Goal: Task Accomplishment & Management: Complete application form

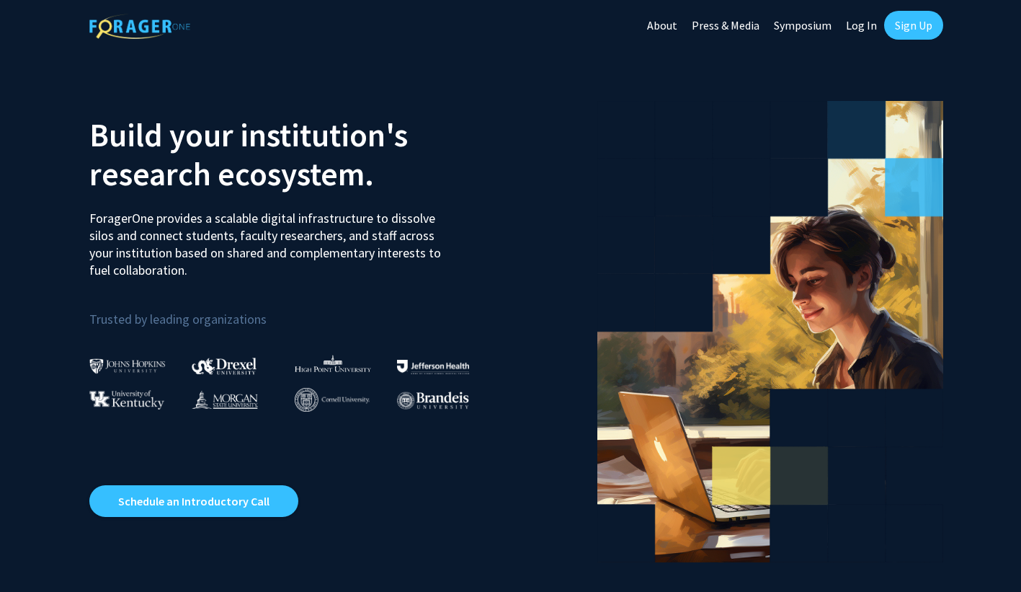
click at [849, 22] on link "Log In" at bounding box center [861, 25] width 45 height 50
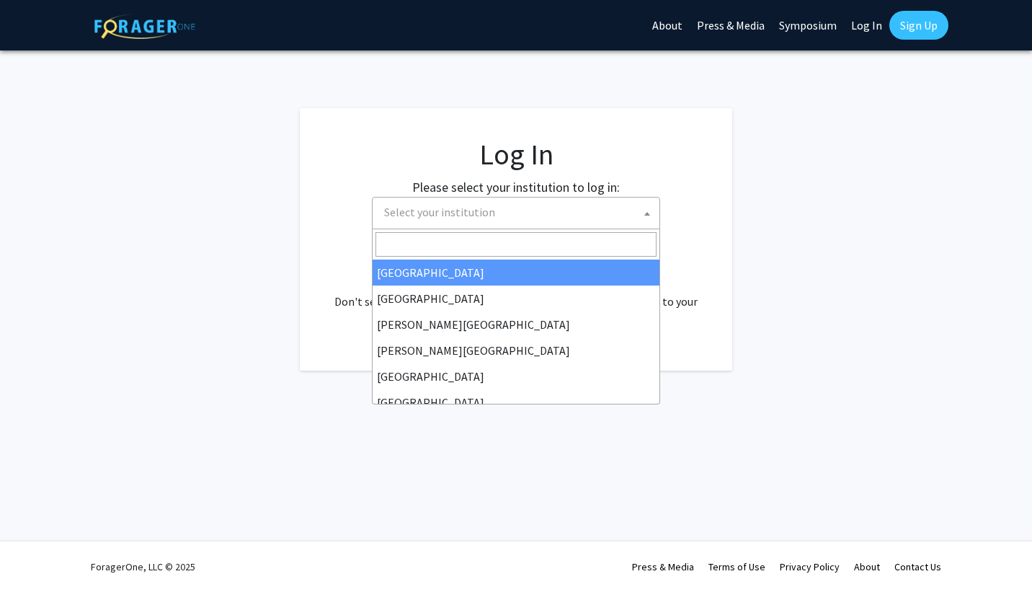
click at [511, 220] on span "Select your institution" at bounding box center [518, 212] width 281 height 30
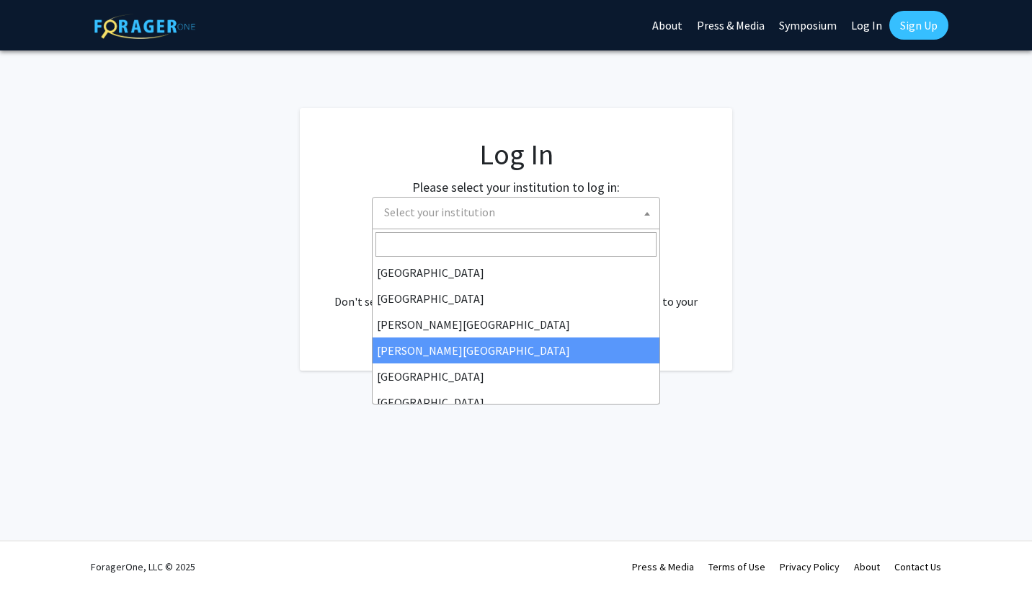
scroll to position [504, 0]
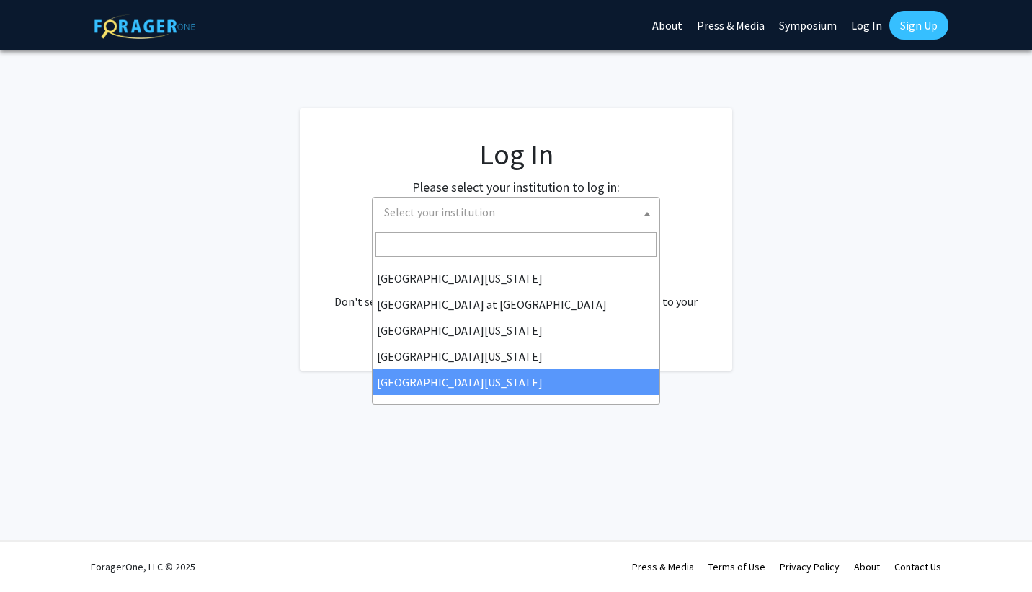
select select "33"
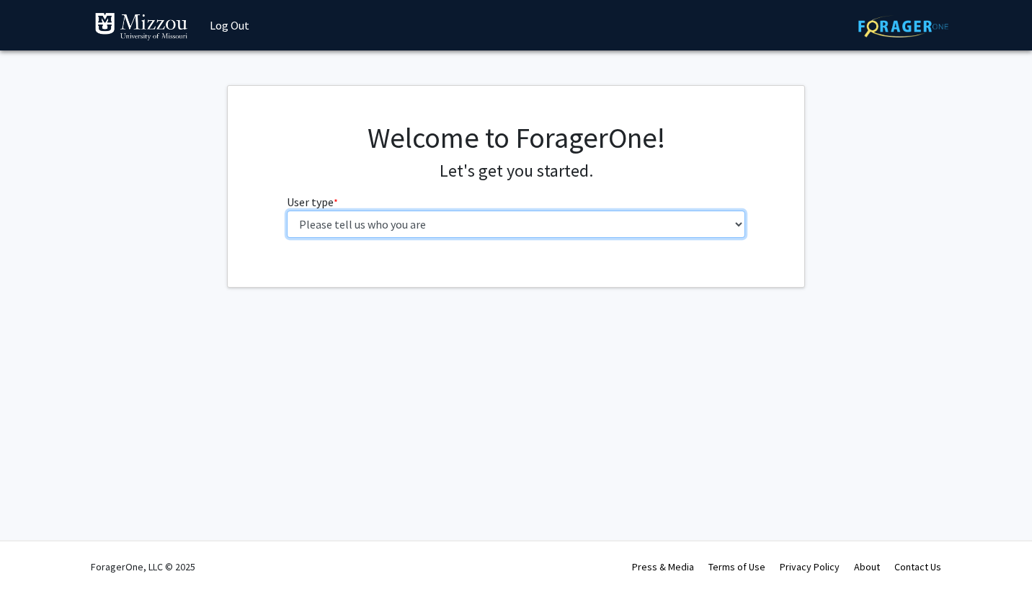
click at [313, 223] on select "Please tell us who you are Undergraduate Student Master's Student Doctoral Cand…" at bounding box center [516, 223] width 459 height 27
select select "1: undergrad"
click at [287, 210] on select "Please tell us who you are Undergraduate Student Master's Student Doctoral Cand…" at bounding box center [516, 223] width 459 height 27
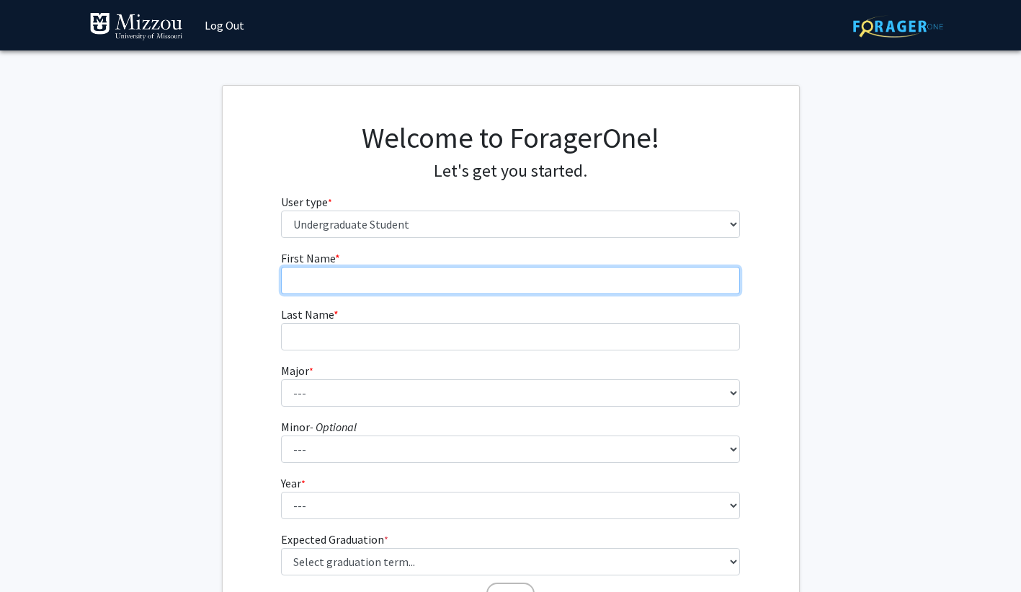
click at [333, 281] on input "First Name * required" at bounding box center [510, 280] width 459 height 27
type input "Austin"
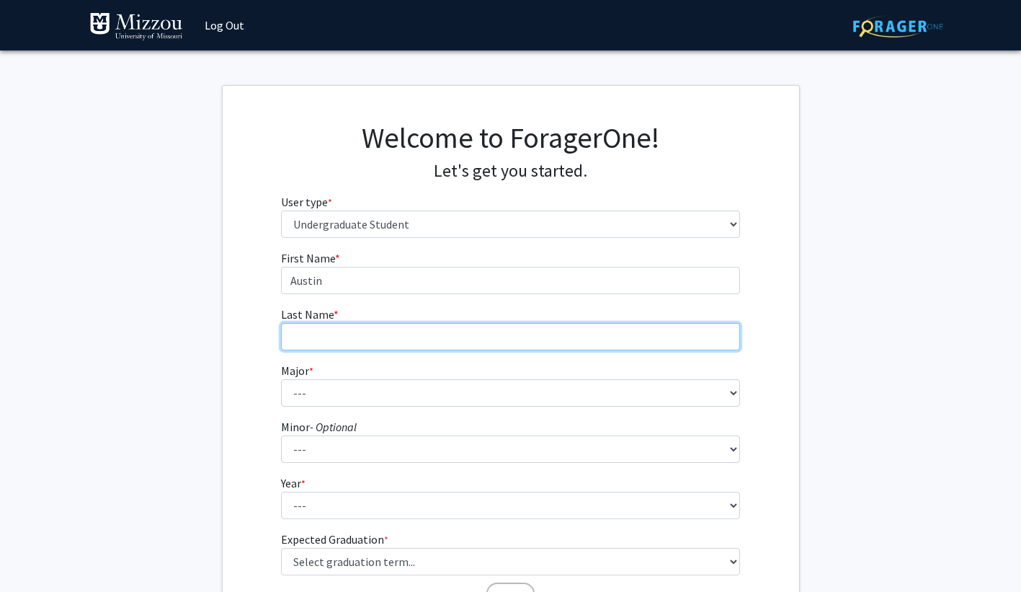
click at [331, 329] on input "Last Name * required" at bounding box center [510, 336] width 459 height 27
type input "Mattice"
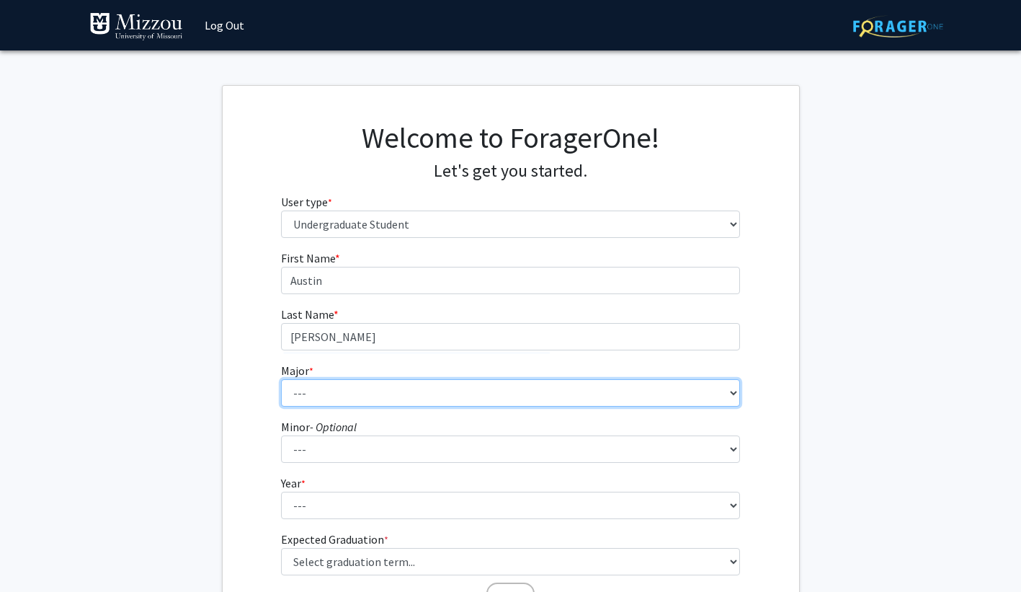
click at [344, 393] on select "--- Agribusiness Management Agricultural Education Agricultural Education: Comm…" at bounding box center [510, 392] width 459 height 27
select select "135: 2628"
click at [281, 379] on select "--- Agribusiness Management Agricultural Education Agricultural Education: Comm…" at bounding box center [510, 392] width 459 height 27
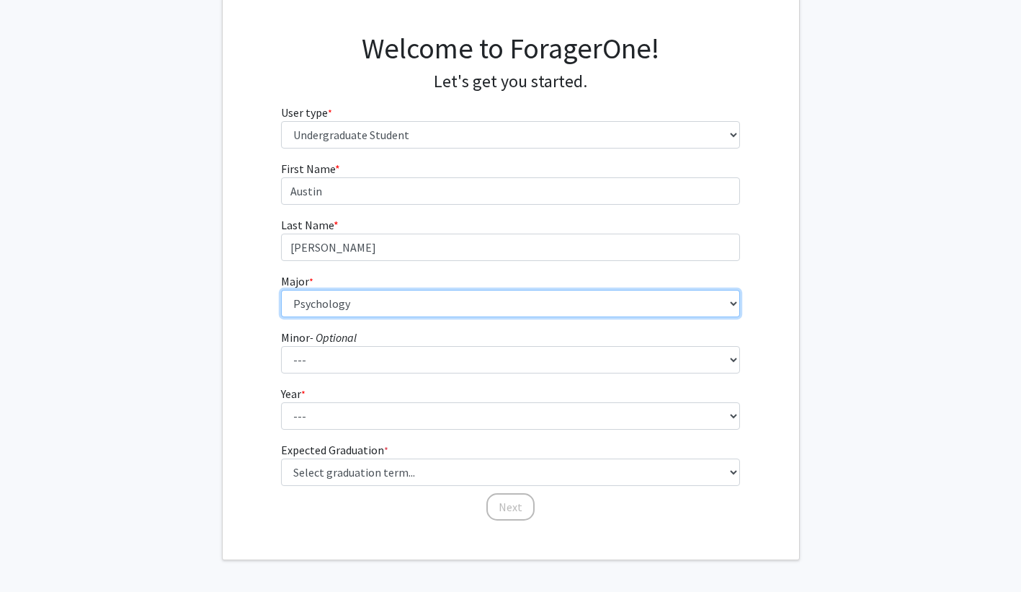
scroll to position [90, 0]
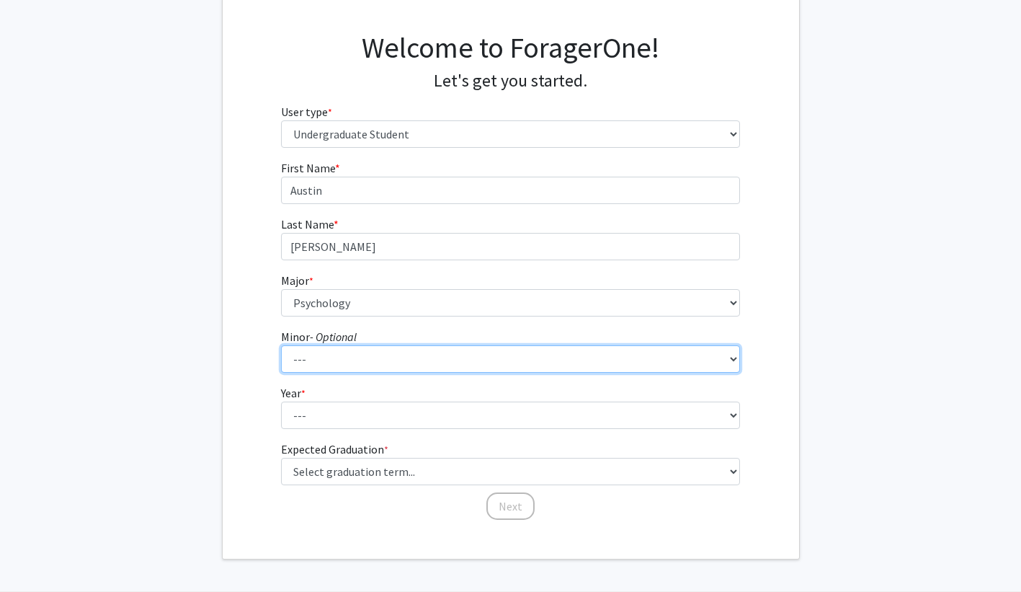
click at [344, 352] on select "--- Accountancy Aerospace Engineering Aerospace Studies Agribusiness Management…" at bounding box center [510, 358] width 459 height 27
click at [343, 352] on select "--- Accountancy Aerospace Engineering Aerospace Studies Agribusiness Management…" at bounding box center [510, 358] width 459 height 27
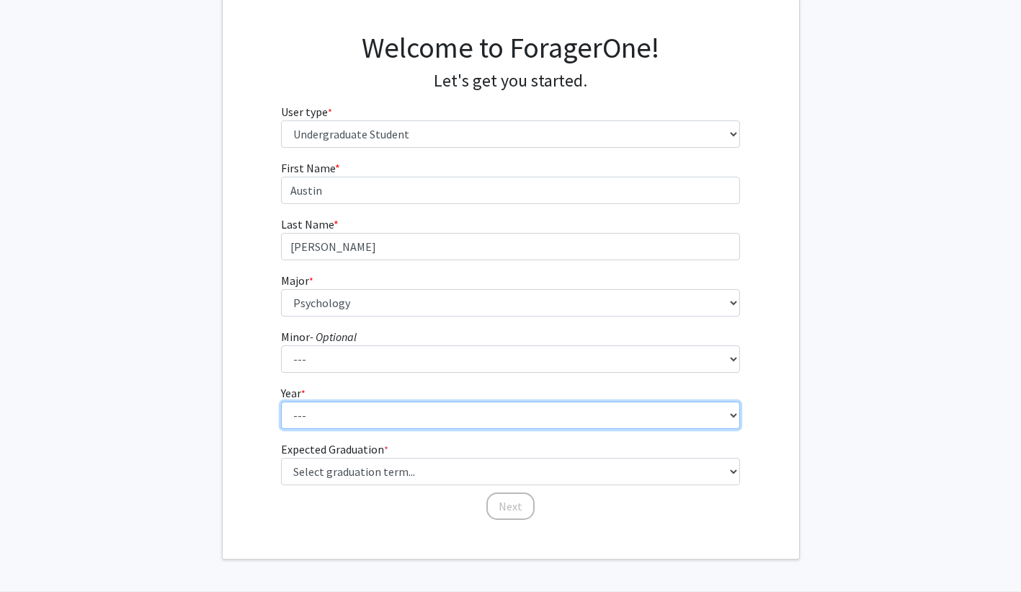
click at [325, 423] on select "--- First-year Sophomore Junior Senior Postbaccalaureate Certificate" at bounding box center [510, 414] width 459 height 27
select select "1: first-year"
click at [281, 401] on select "--- First-year Sophomore Junior Senior Postbaccalaureate Certificate" at bounding box center [510, 414] width 459 height 27
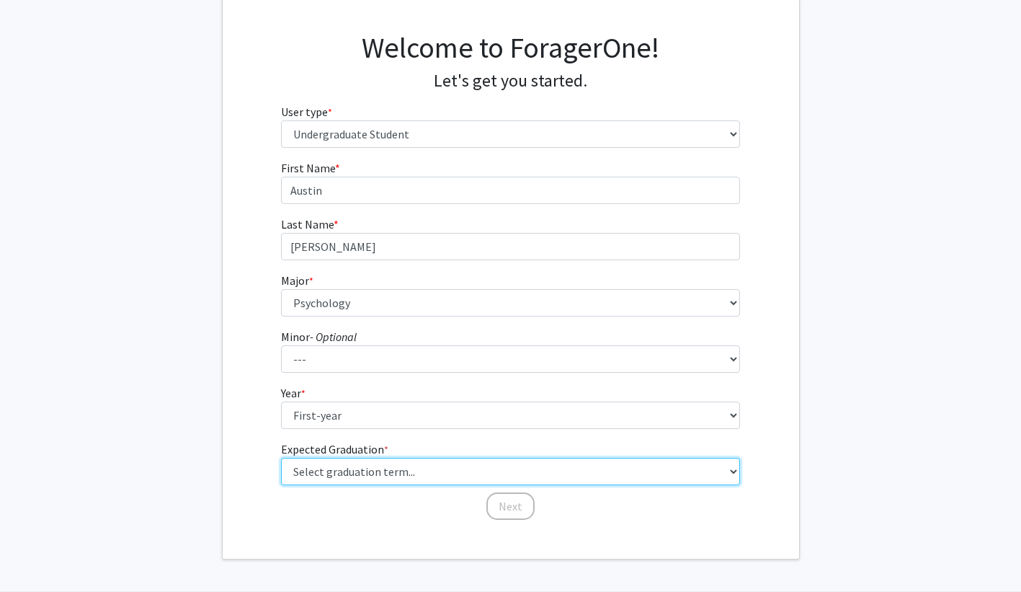
click at [336, 469] on select "Select graduation term... Spring 2025 Summer 2025 Fall 2025 Winter 2025 Spring …" at bounding box center [510, 470] width 459 height 27
select select "17: spring_2029"
click at [281, 457] on select "Select graduation term... Spring 2025 Summer 2025 Fall 2025 Winter 2025 Spring …" at bounding box center [510, 470] width 459 height 27
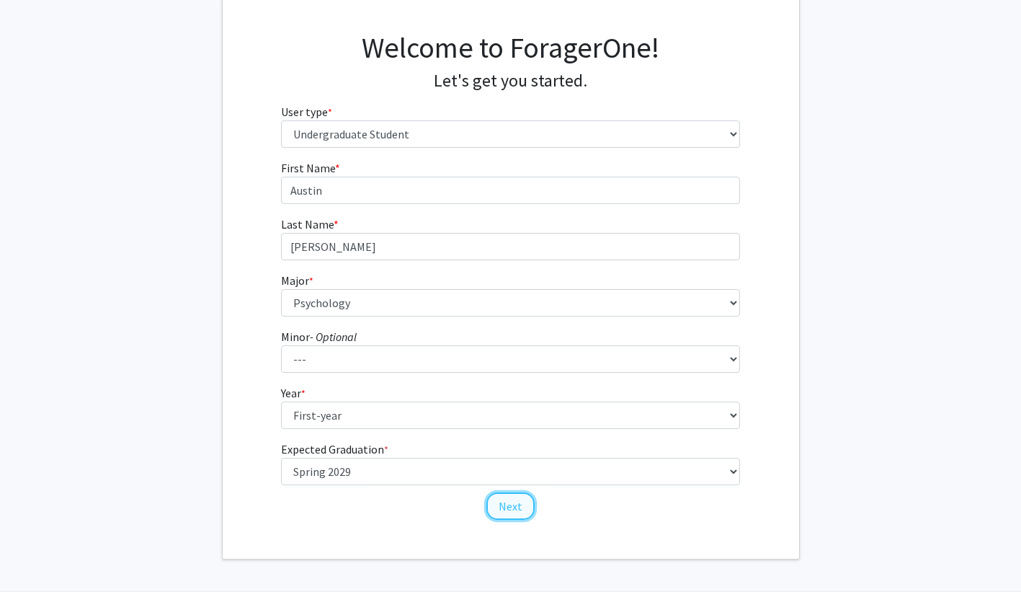
click at [511, 512] on button "Next" at bounding box center [510, 505] width 48 height 27
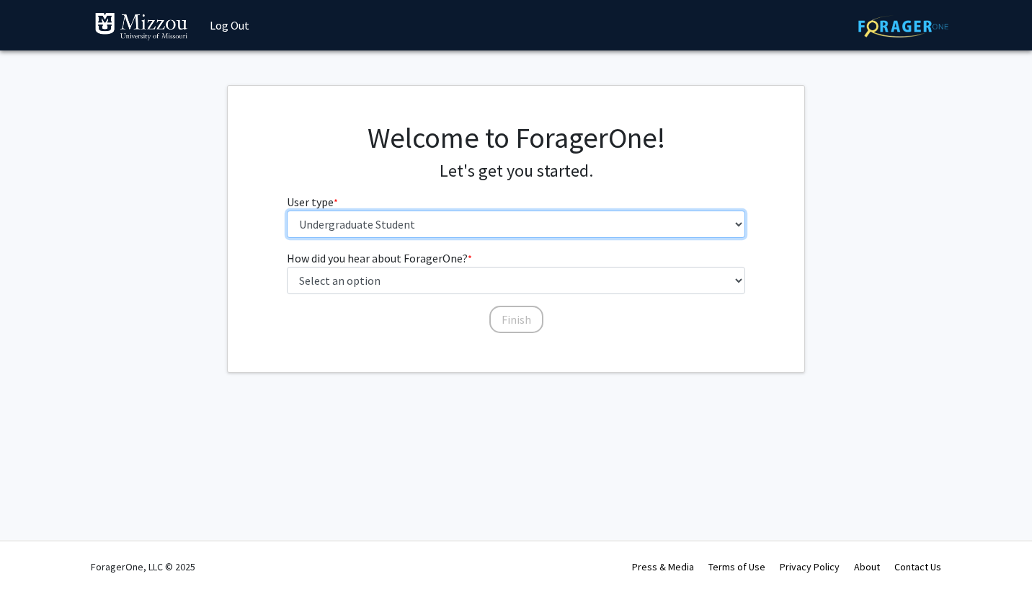
click at [437, 226] on select "Please tell us who you are Undergraduate Student Master's Student Doctoral Cand…" at bounding box center [516, 223] width 459 height 27
click at [287, 210] on select "Please tell us who you are Undergraduate Student Master's Student Doctoral Cand…" at bounding box center [516, 223] width 459 height 27
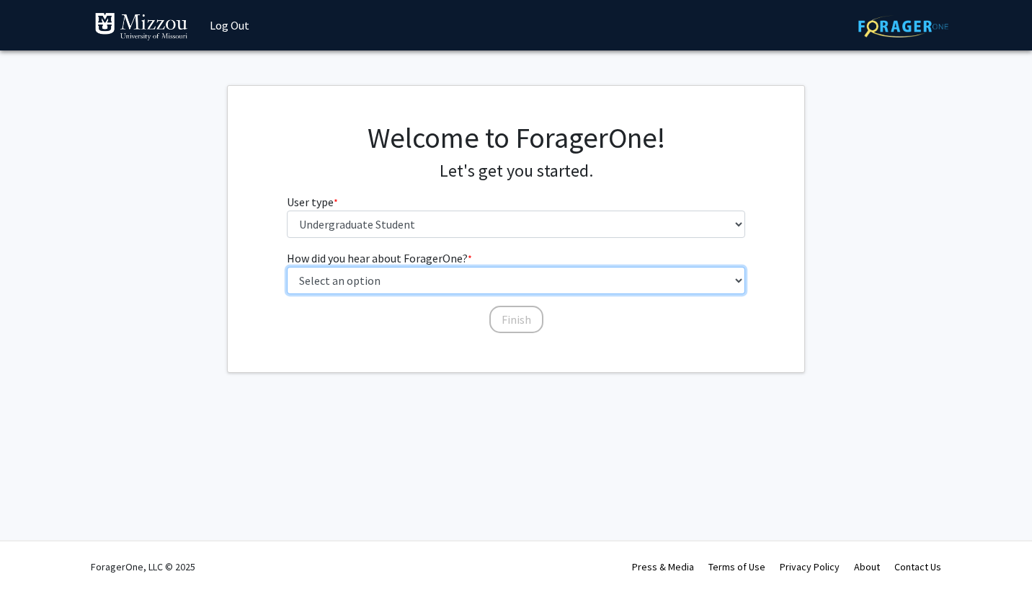
click at [461, 281] on select "Select an option Peer/student recommendation Faculty/staff recommendation Unive…" at bounding box center [516, 280] width 459 height 27
select select "2: faculty_recommendation"
click at [287, 267] on select "Select an option Peer/student recommendation Faculty/staff recommendation Unive…" at bounding box center [516, 280] width 459 height 27
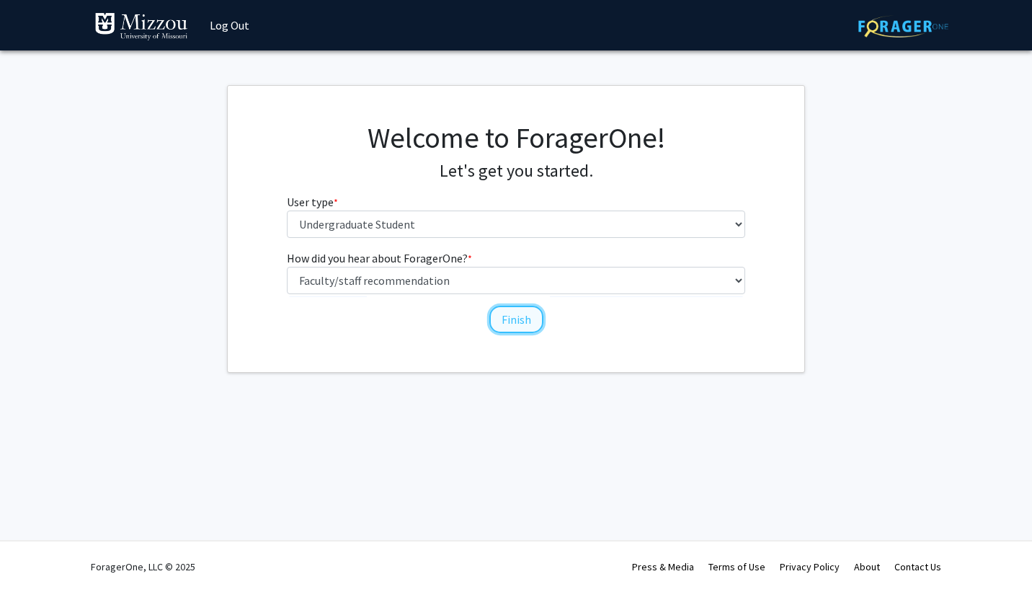
click at [502, 323] on button "Finish" at bounding box center [516, 318] width 54 height 27
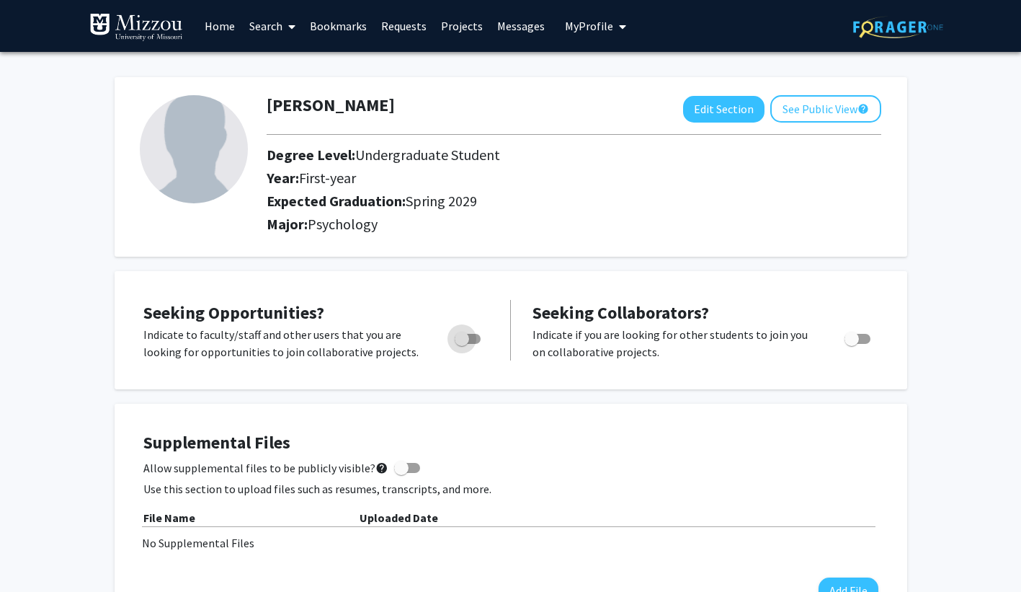
click at [474, 339] on span "Toggle" at bounding box center [468, 339] width 26 height 10
click at [462, 344] on input "Are you actively seeking opportunities?" at bounding box center [461, 344] width 1 height 1
checkbox input "true"
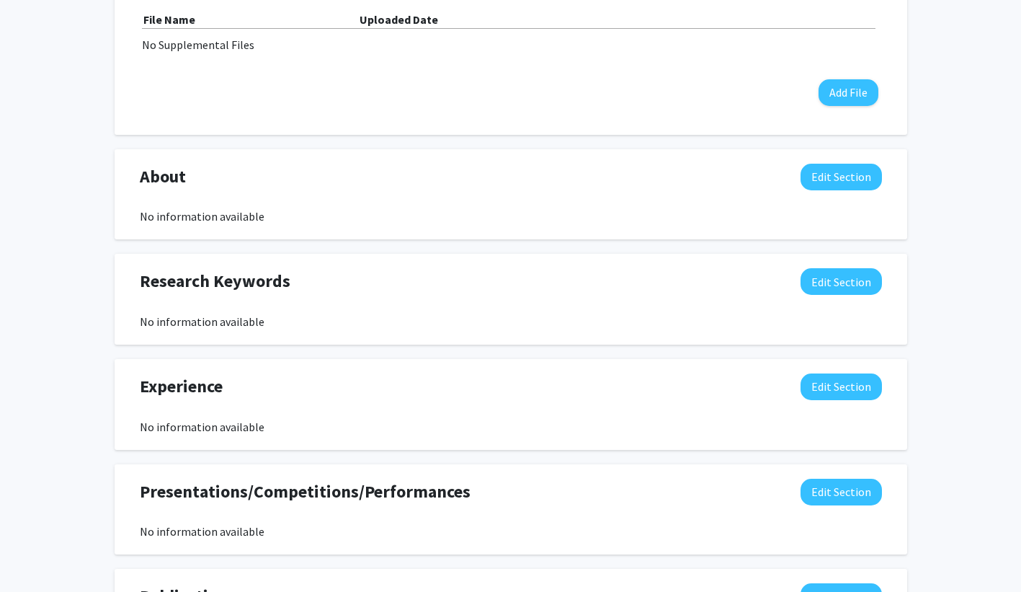
scroll to position [501, 0]
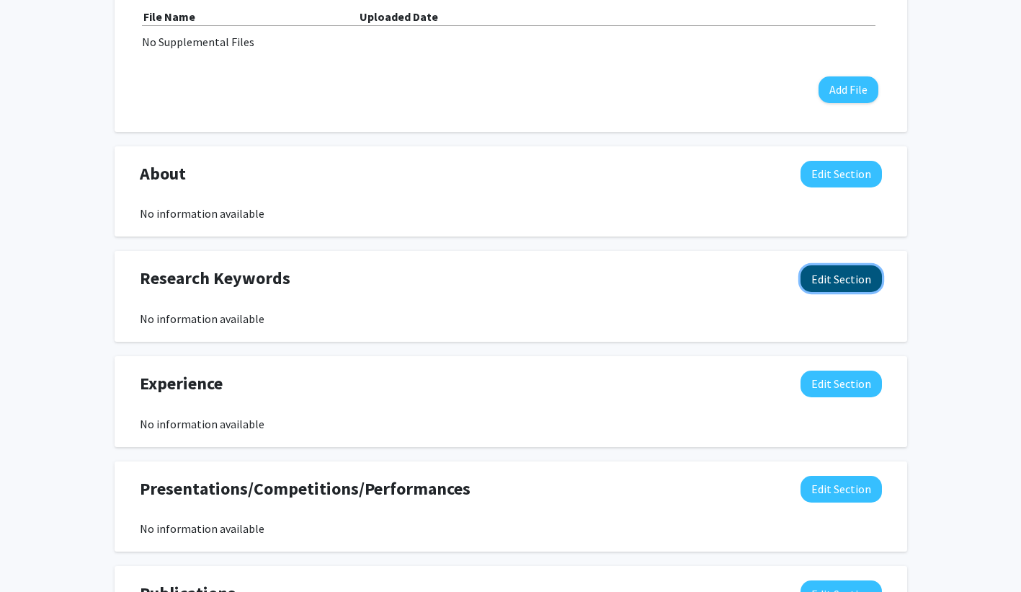
click at [857, 288] on button "Edit Section" at bounding box center [840, 278] width 81 height 27
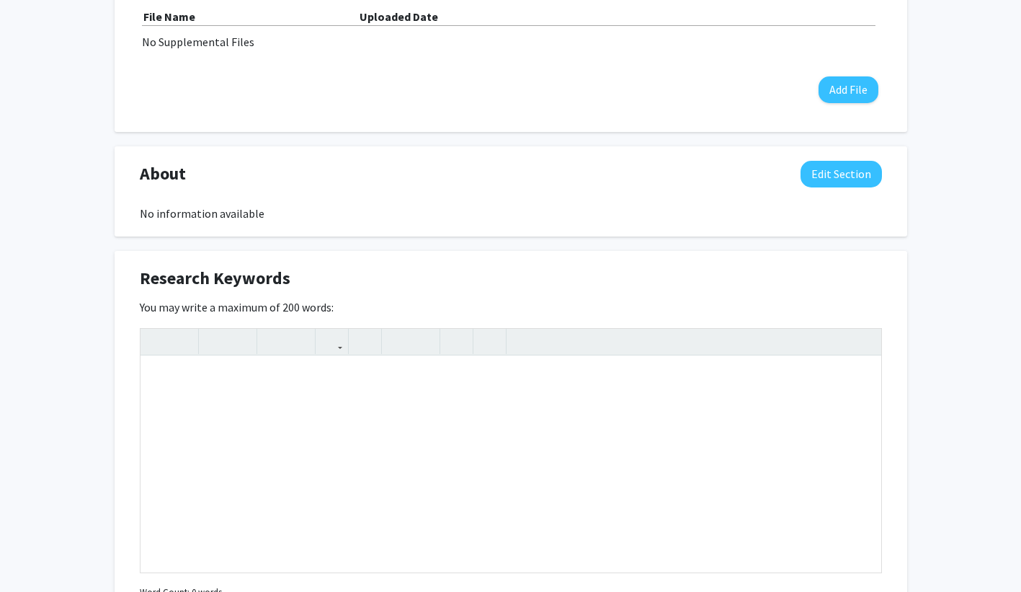
click at [844, 313] on div "You may write a maximum of 200 words: Insert link Remove link Word Count: 0 wor…" at bounding box center [511, 450] width 742 height 304
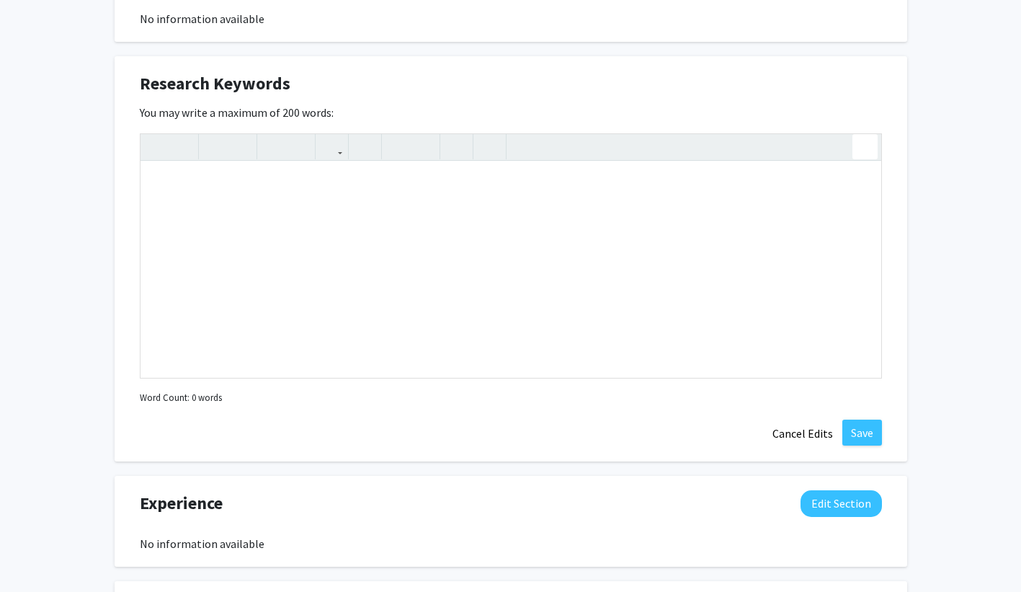
scroll to position [697, 0]
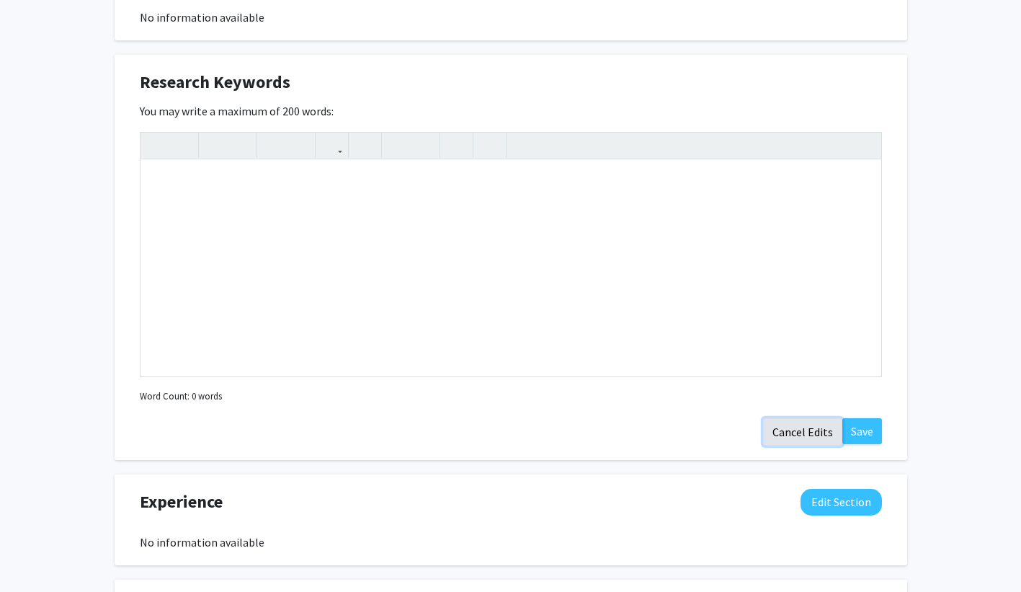
click at [813, 433] on button "Cancel Edits" at bounding box center [802, 431] width 79 height 27
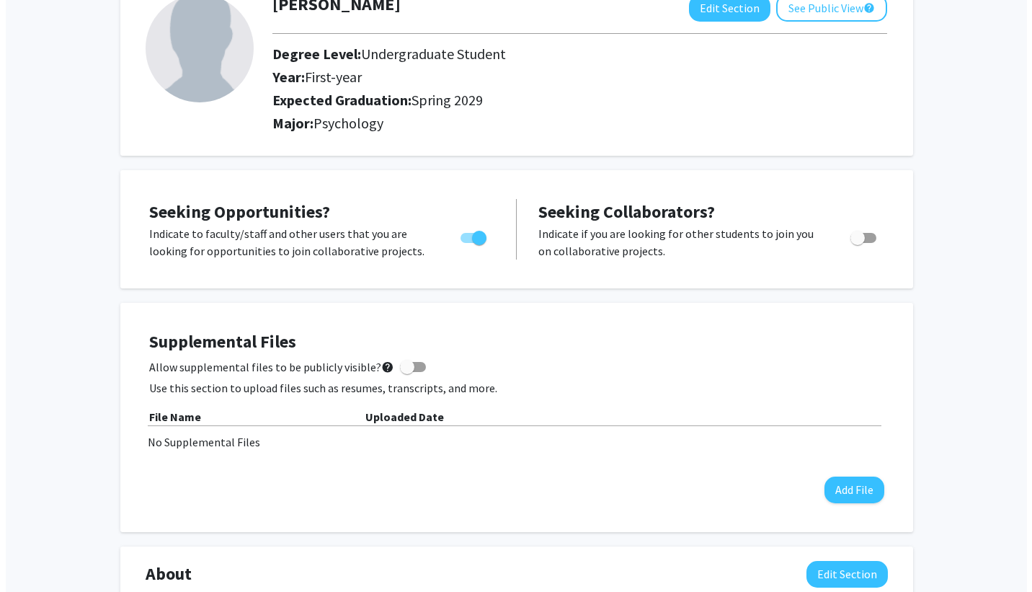
scroll to position [0, 0]
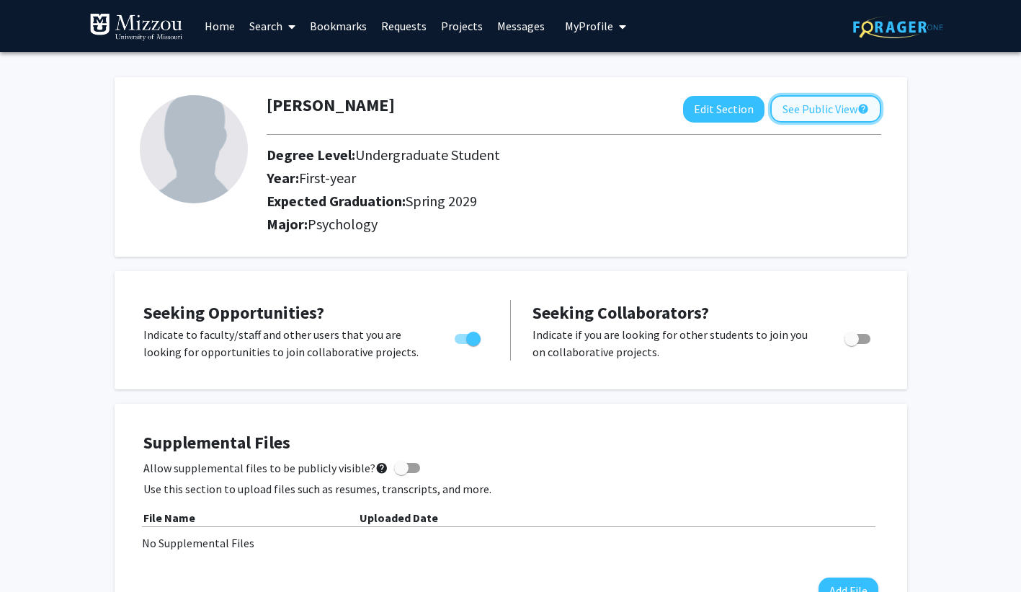
click at [786, 111] on button "See Public View help" at bounding box center [825, 108] width 111 height 27
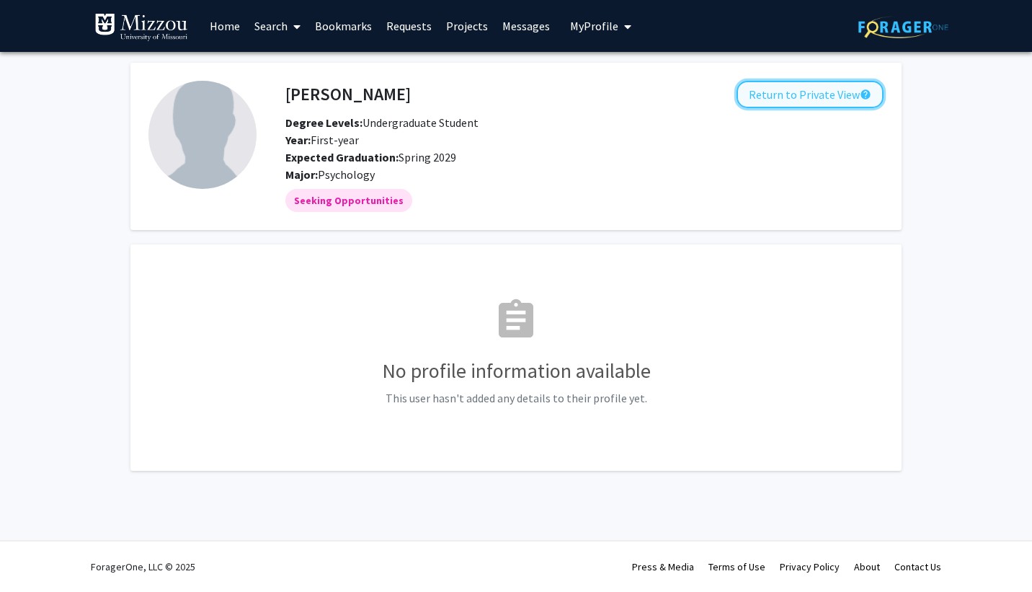
click at [782, 94] on button "Return to Private View help" at bounding box center [809, 94] width 147 height 27
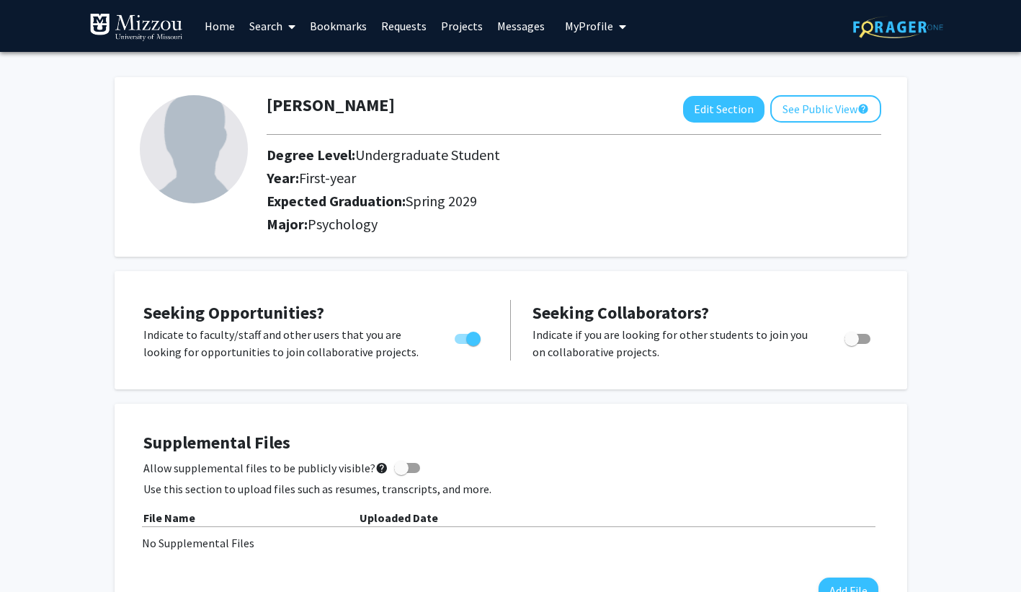
click at [271, 24] on link "Search" at bounding box center [272, 26] width 61 height 50
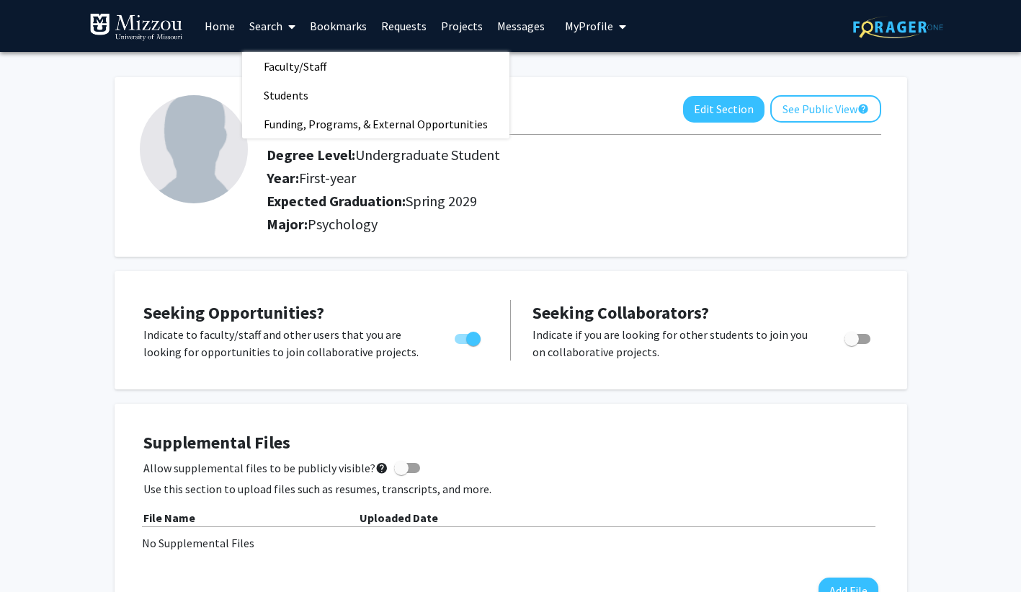
click at [447, 19] on link "Projects" at bounding box center [462, 26] width 56 height 50
